Goal: Check status: Check status

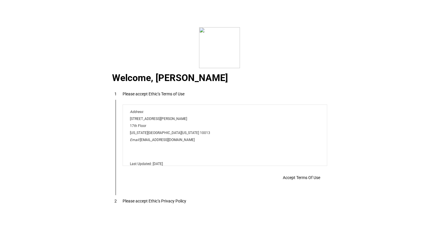
scroll to position [4728, 0]
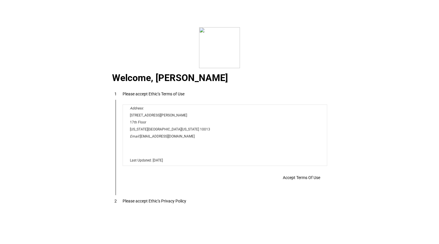
click at [307, 173] on span at bounding box center [301, 177] width 51 height 14
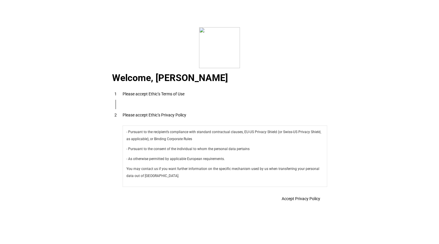
scroll to position [2078, 0]
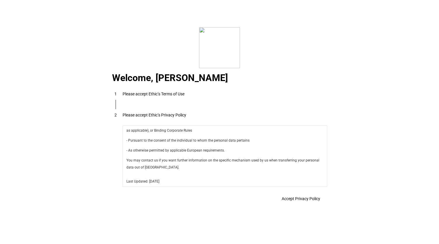
click at [308, 193] on span at bounding box center [301, 198] width 53 height 14
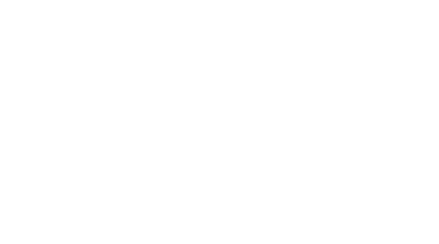
click at [304, 197] on plt-app-root at bounding box center [219, 122] width 439 height 244
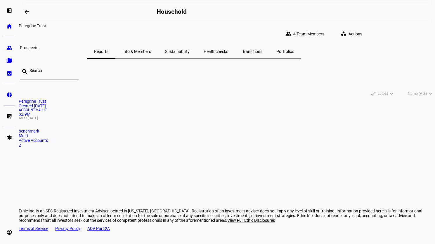
click at [7, 47] on eth-mat-symbol "group" at bounding box center [9, 48] width 6 height 6
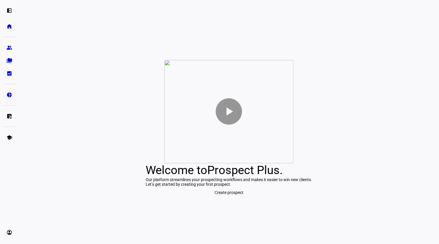
click at [7, 60] on eth-mat-symbol "folder_copy" at bounding box center [9, 61] width 6 height 6
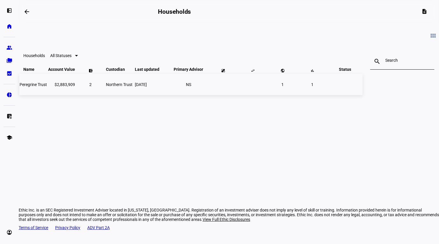
click at [75, 95] on td "$2,883,909" at bounding box center [61, 84] width 27 height 21
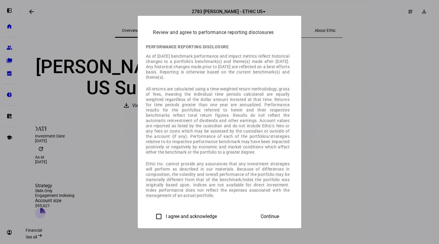
click at [152, 217] on div at bounding box center [159, 216] width 14 height 14
checkbox input "true"
click at [279, 218] on span "Continue" at bounding box center [270, 215] width 18 height 5
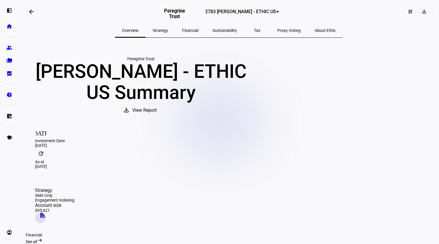
click at [260, 13] on span "2783 [PERSON_NAME] - ETHIC US" at bounding box center [240, 12] width 71 height 6
click at [243, 42] on mat-option "0490 [PERSON_NAME]-SMA ETHIC IVV" at bounding box center [227, 41] width 81 height 14
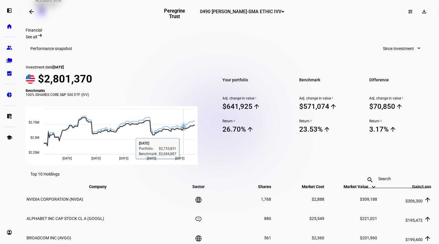
scroll to position [146, 0]
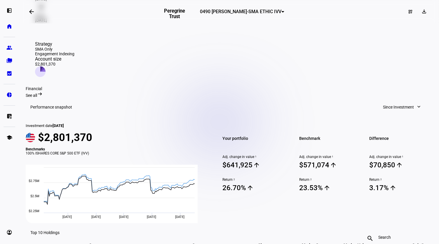
click at [192, 86] on div "Financial See all arrow_right_alt" at bounding box center [229, 91] width 406 height 11
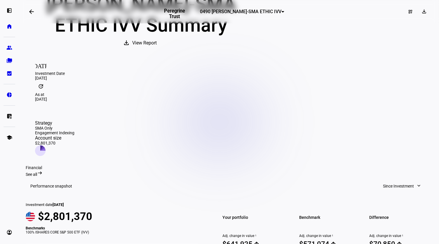
scroll to position [0, 0]
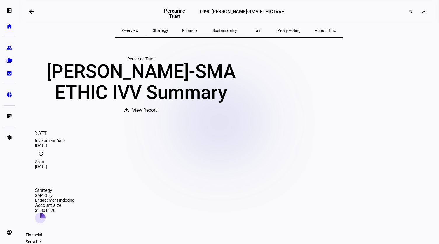
click at [244, 14] on span "0490 [PERSON_NAME]-SMA ETHIC IVV" at bounding box center [240, 12] width 81 height 6
click at [242, 25] on span "2783 [PERSON_NAME] - ETHIC US" at bounding box center [220, 27] width 62 height 5
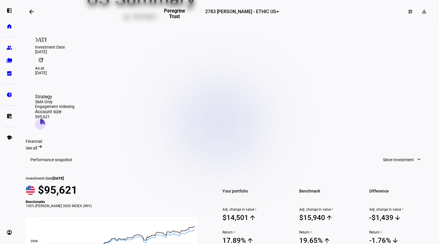
scroll to position [146, 0]
